Goal: Task Accomplishment & Management: Manage account settings

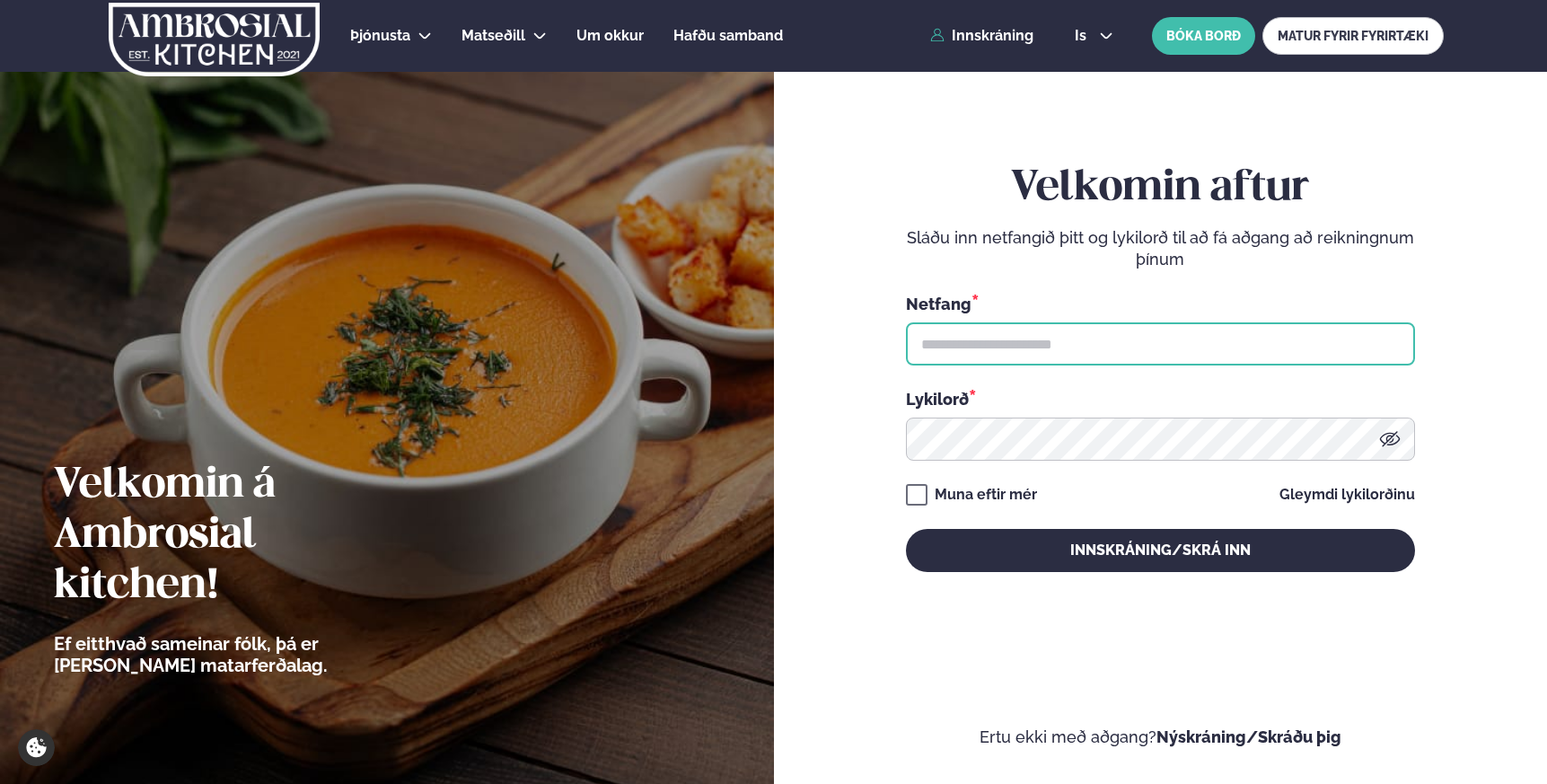
click at [1019, 342] on input "text" at bounding box center [1161, 343] width 510 height 43
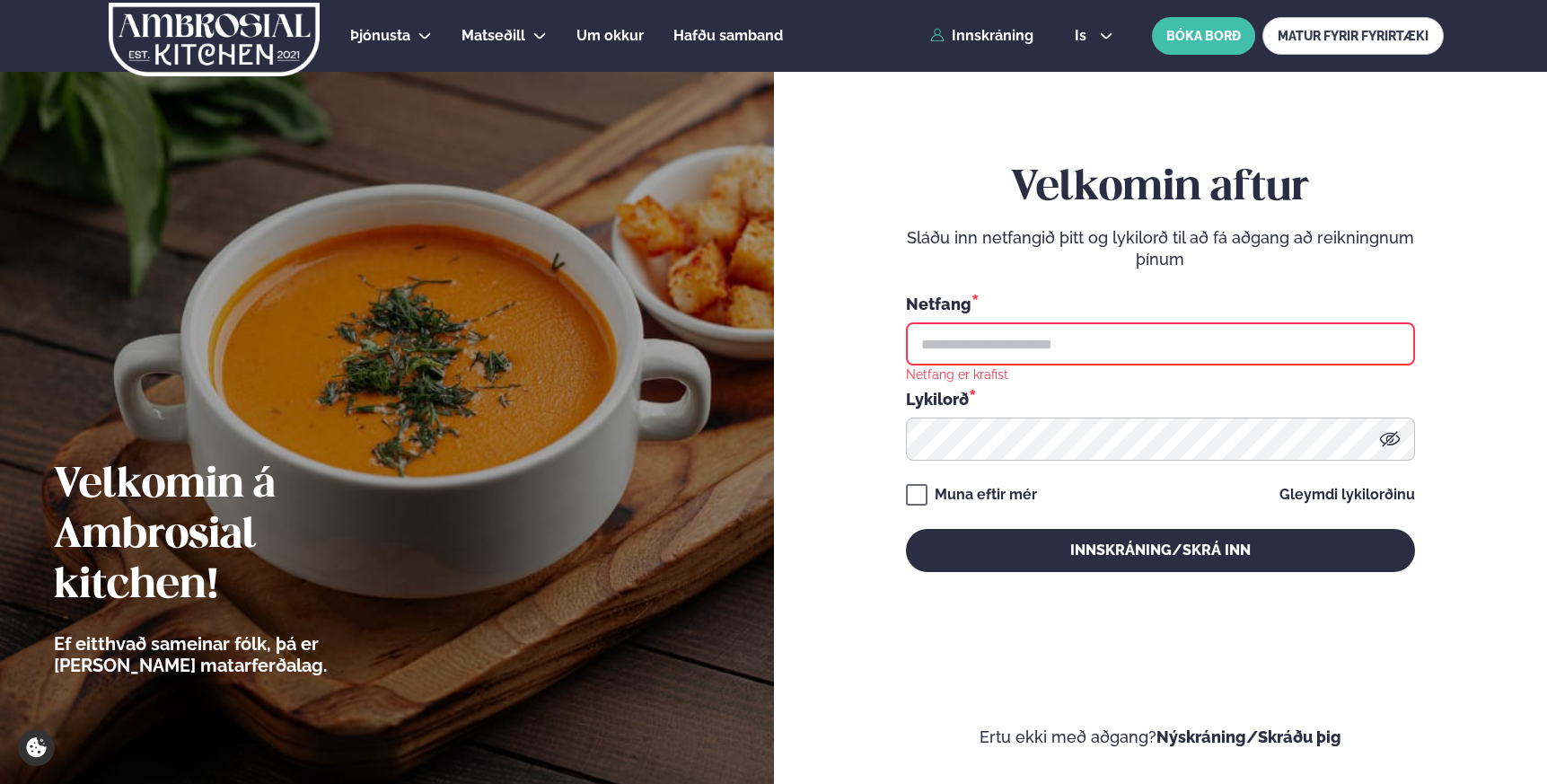
type input "**********"
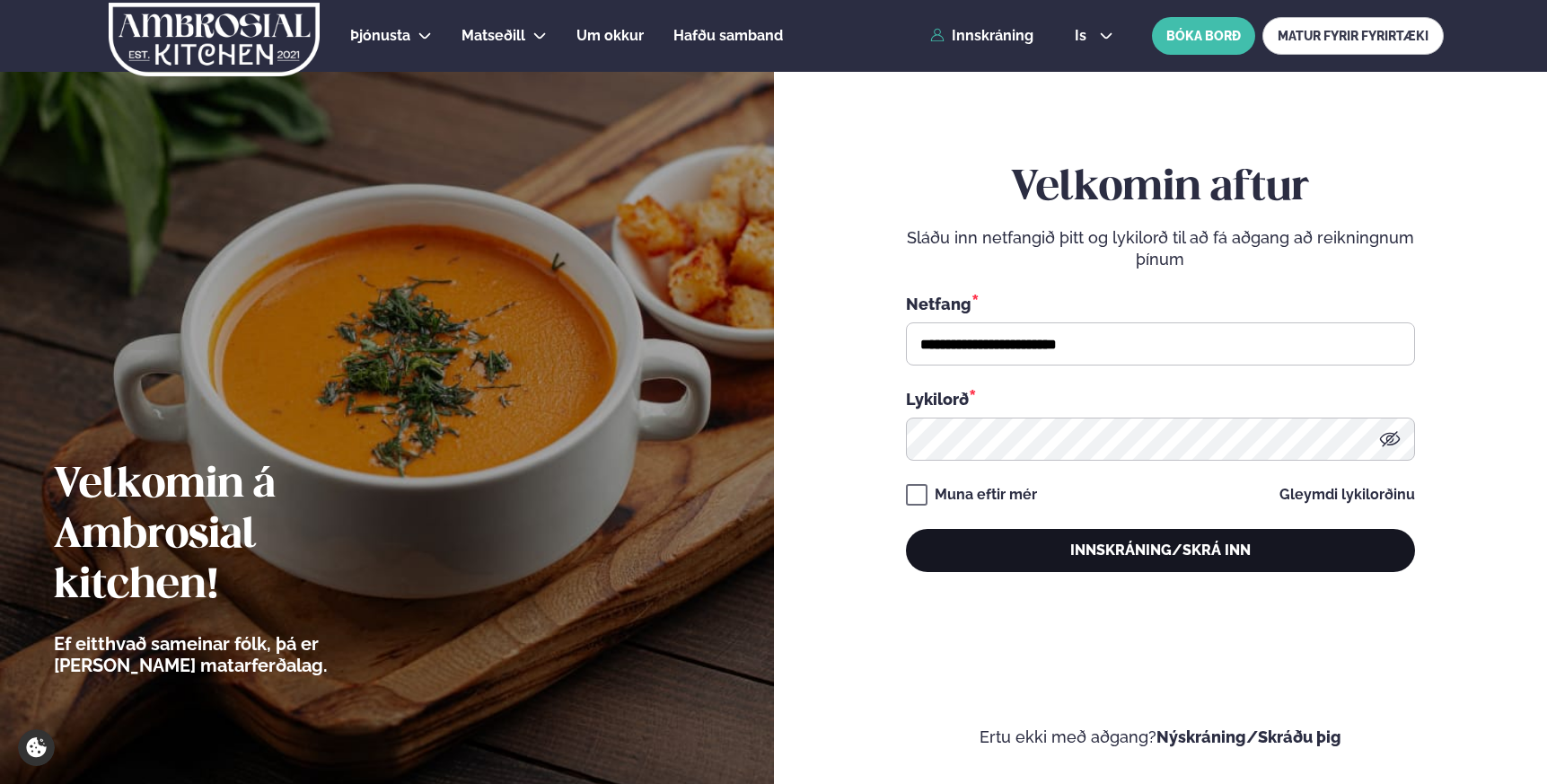
click at [1117, 550] on button "Innskráning/Skrá inn" at bounding box center [1161, 550] width 510 height 43
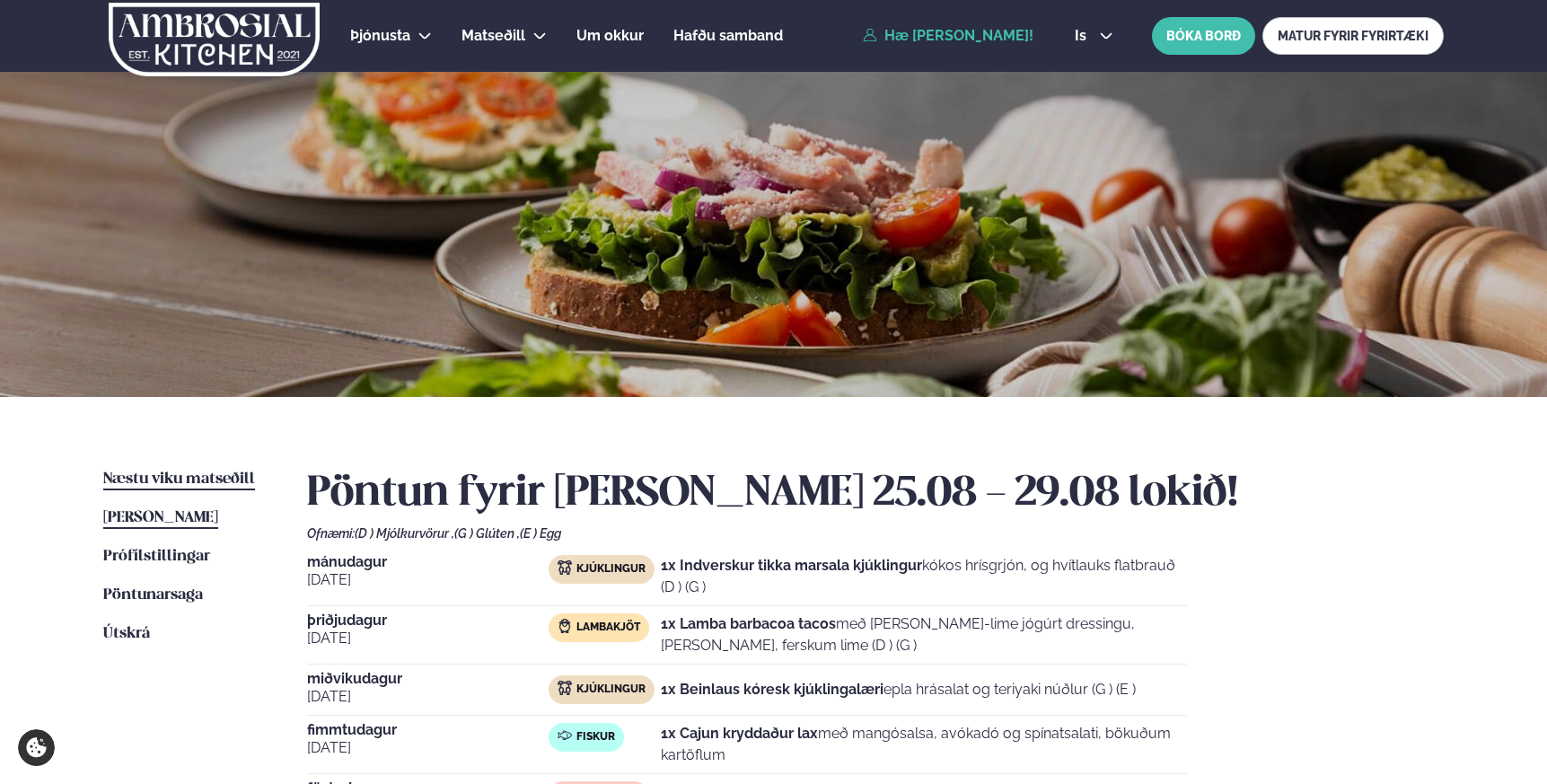
click at [209, 474] on span "Næstu viku matseðill" at bounding box center [179, 479] width 152 height 15
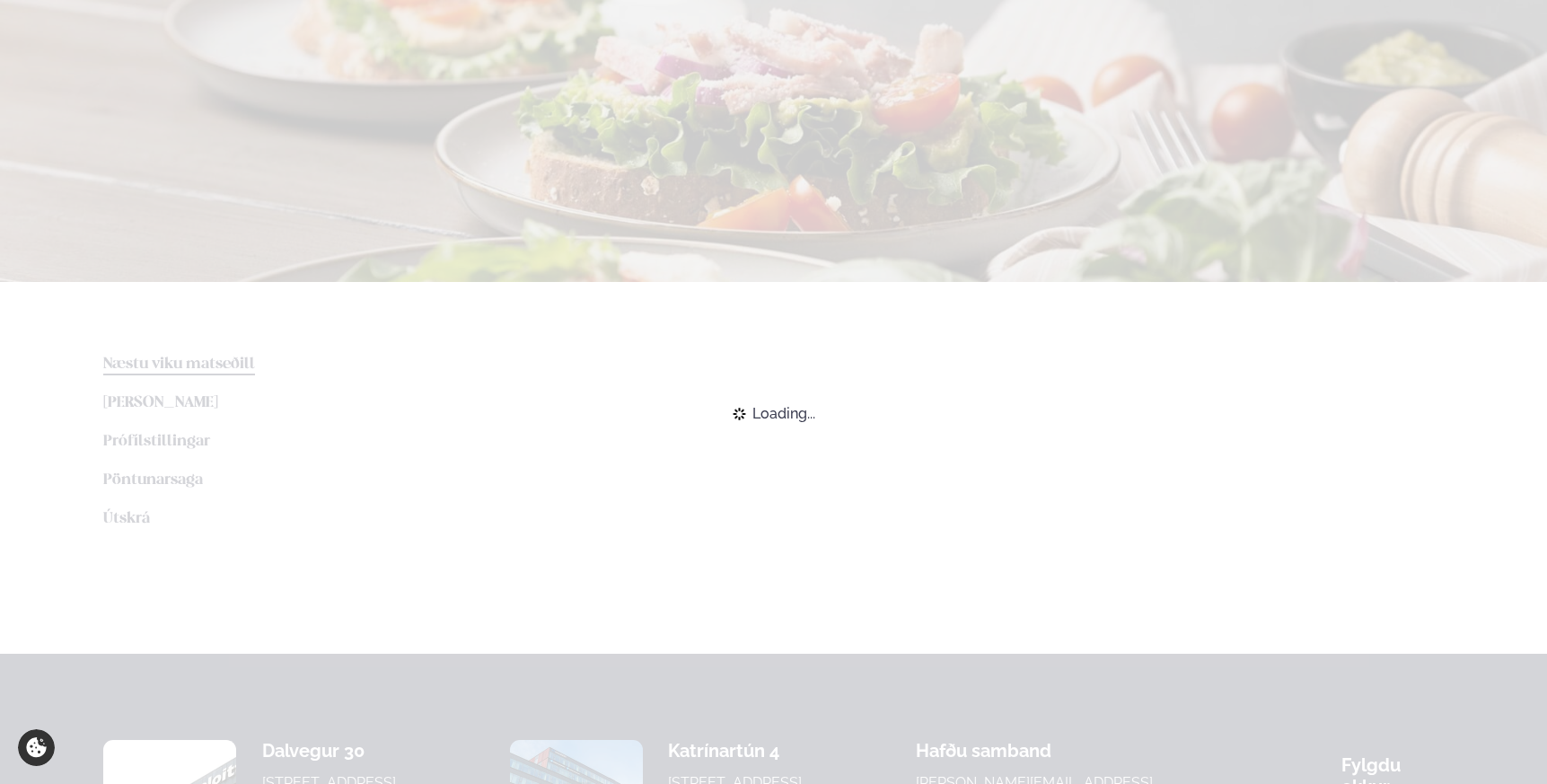
scroll to position [126, 0]
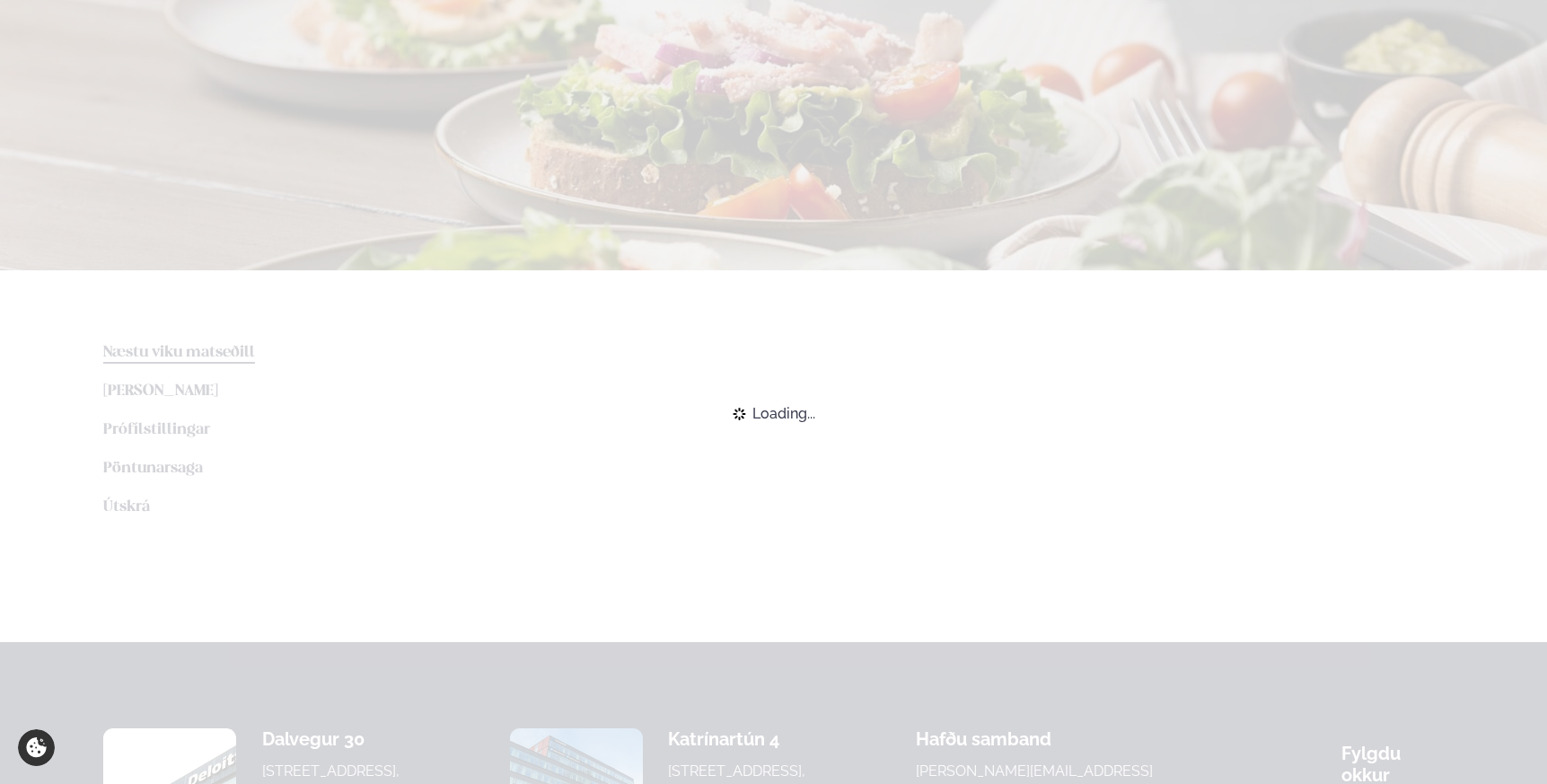
click at [571, 394] on div "Loading..." at bounding box center [774, 413] width 1547 height 39
